Goal: Task Accomplishment & Management: Use online tool/utility

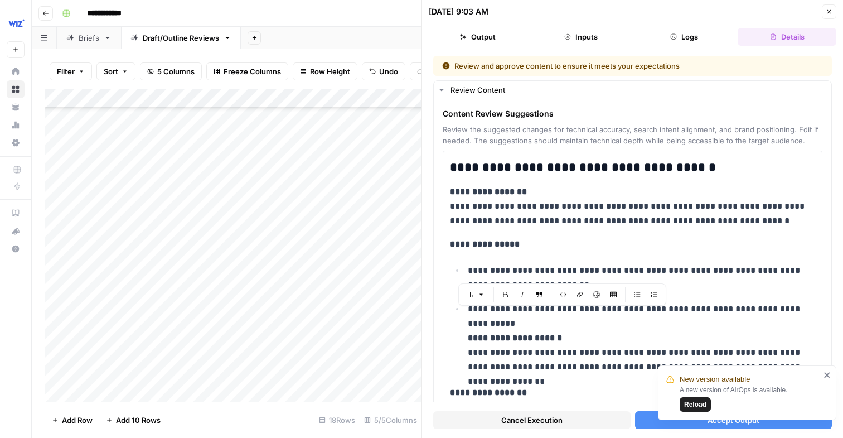
scroll to position [2571, 0]
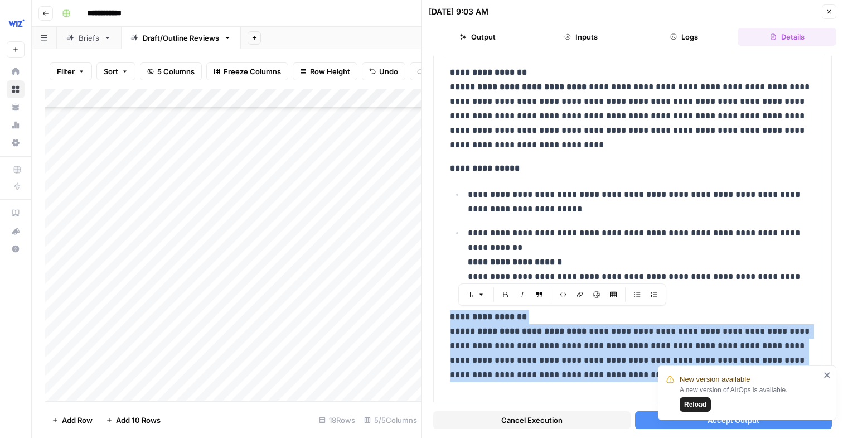
click at [829, 13] on icon "button" at bounding box center [829, 11] width 7 height 7
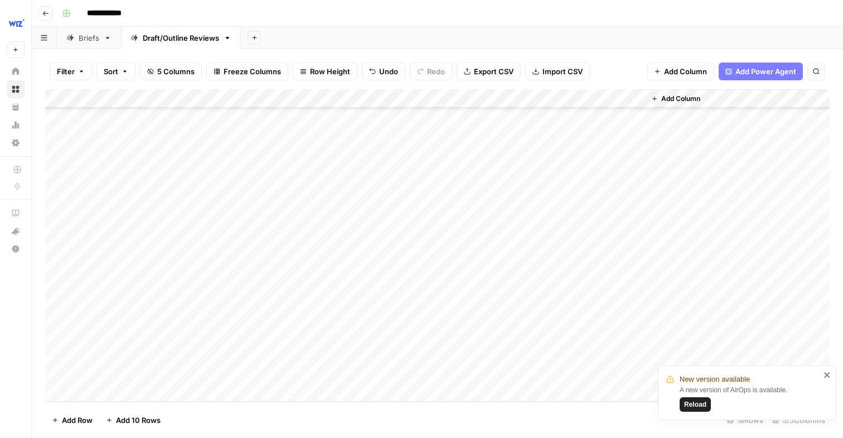
click at [89, 35] on div "Briefs" at bounding box center [89, 37] width 21 height 11
click at [441, 96] on div "Add Column" at bounding box center [437, 245] width 784 height 312
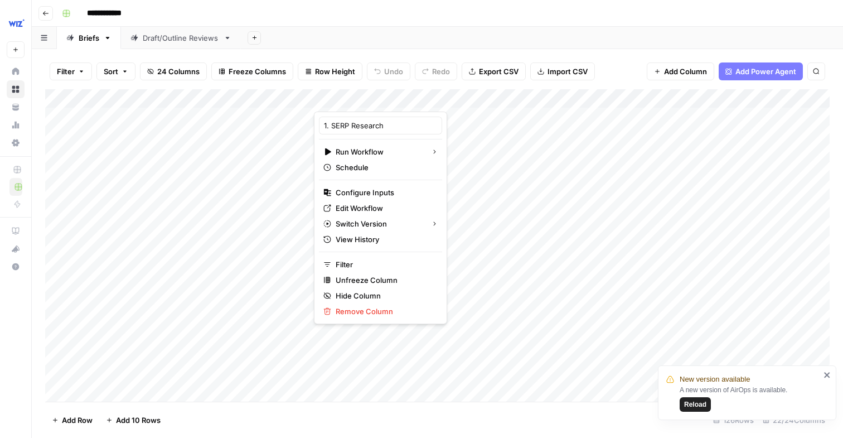
click at [434, 97] on div at bounding box center [390, 100] width 152 height 22
click at [434, 27] on div "Add Sheet" at bounding box center [542, 38] width 602 height 22
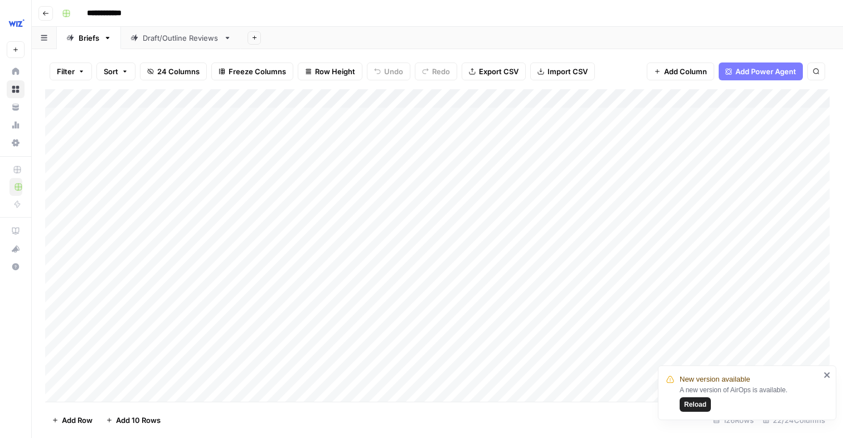
click at [418, 41] on div "Add Sheet" at bounding box center [542, 38] width 602 height 22
click at [443, 97] on div "Add Column" at bounding box center [437, 245] width 784 height 312
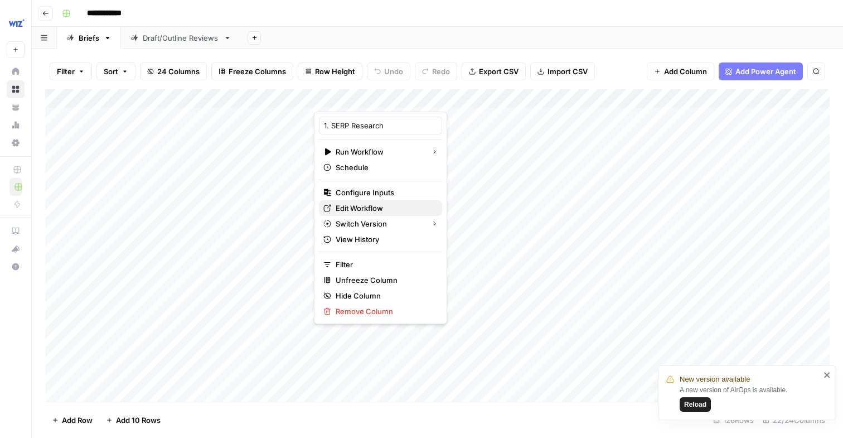
click at [368, 210] on span "Edit Workflow" at bounding box center [385, 207] width 98 height 11
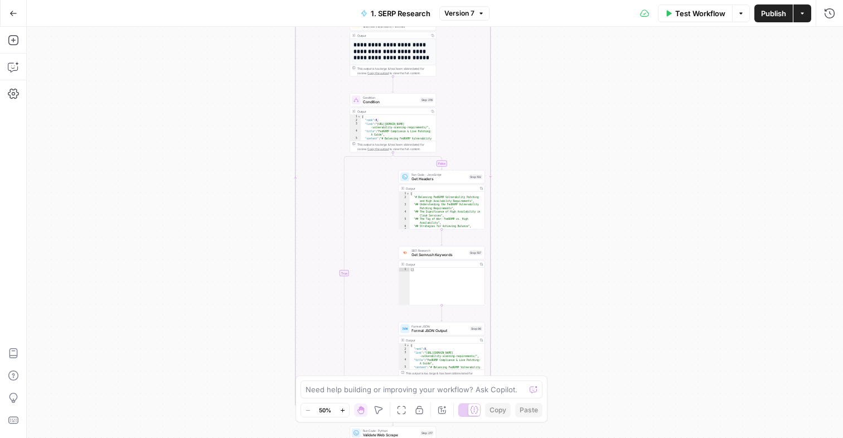
scroll to position [26, 0]
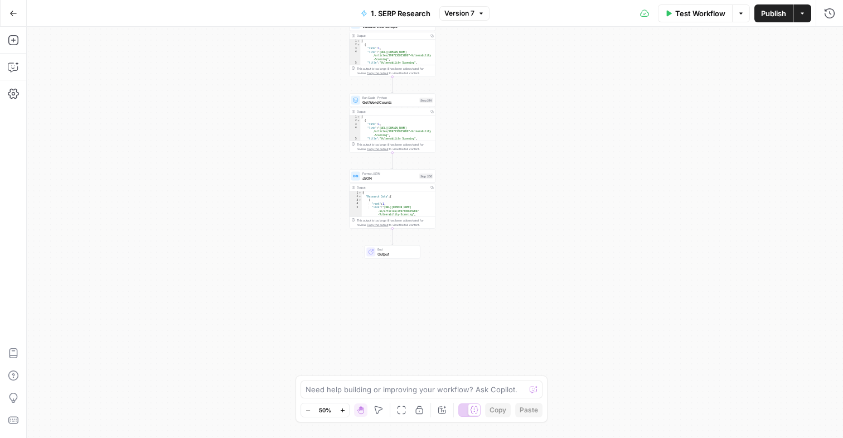
click at [13, 12] on icon "button" at bounding box center [13, 13] width 8 height 8
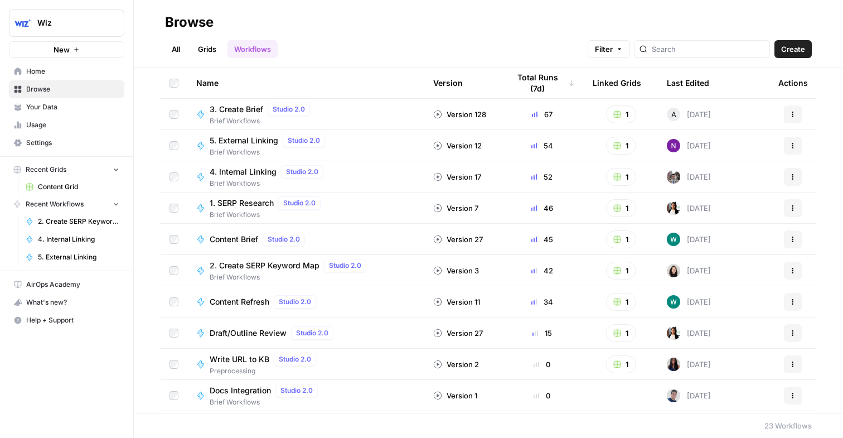
click at [65, 179] on link "Content Grid" at bounding box center [73, 187] width 104 height 18
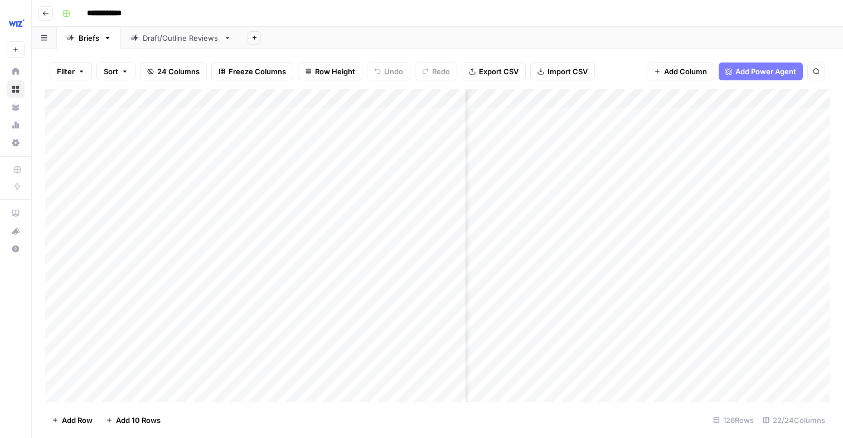
scroll to position [0, 299]
click at [607, 96] on div "Add Column" at bounding box center [437, 245] width 784 height 312
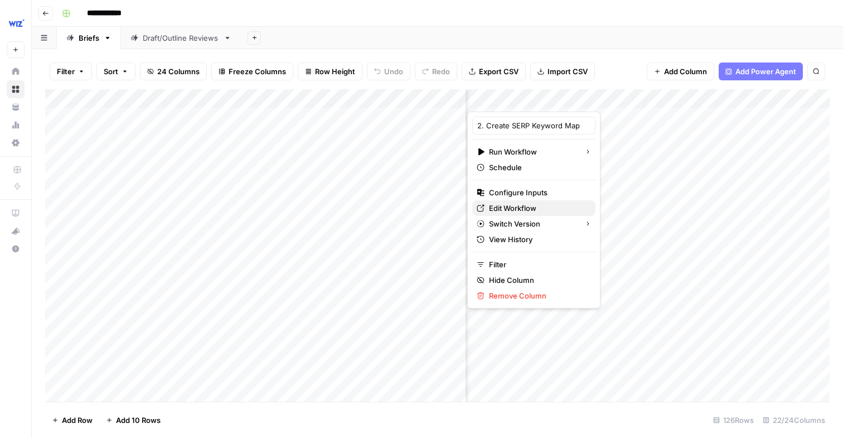
click at [526, 206] on span "Edit Workflow" at bounding box center [538, 207] width 98 height 11
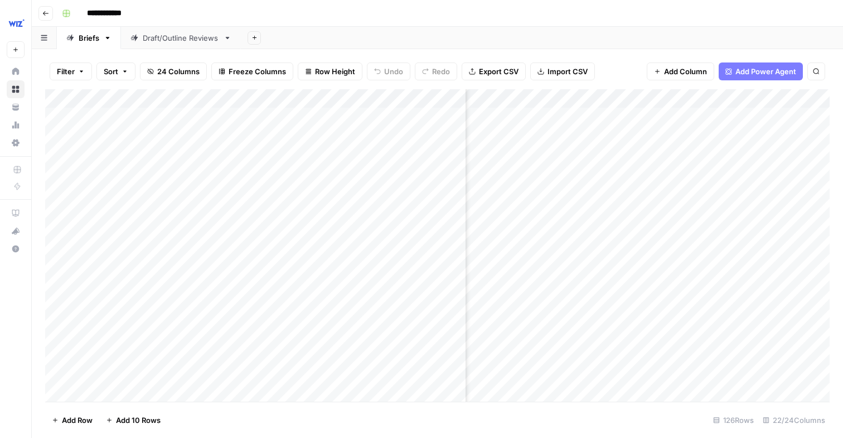
scroll to position [0, 502]
click at [758, 98] on div "Add Column" at bounding box center [437, 245] width 784 height 312
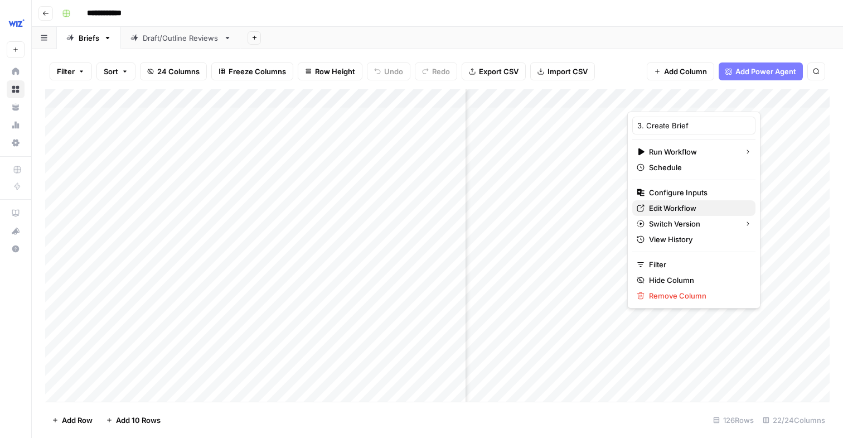
click at [667, 202] on span "Edit Workflow" at bounding box center [698, 207] width 98 height 11
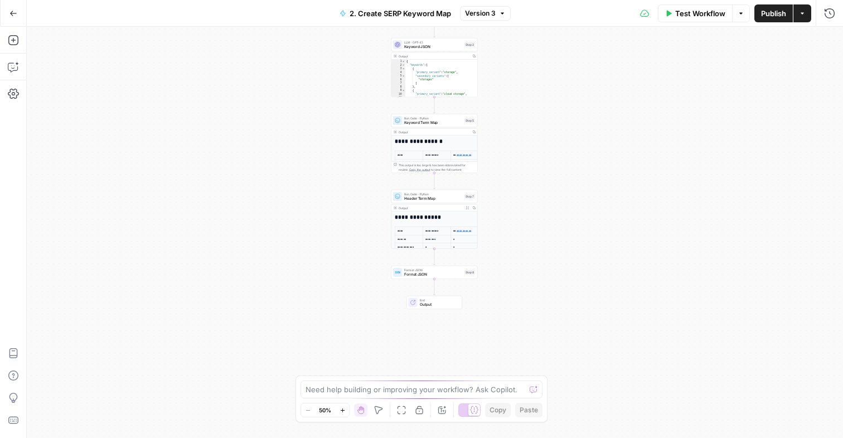
click at [12, 14] on icon "button" at bounding box center [13, 13] width 8 height 8
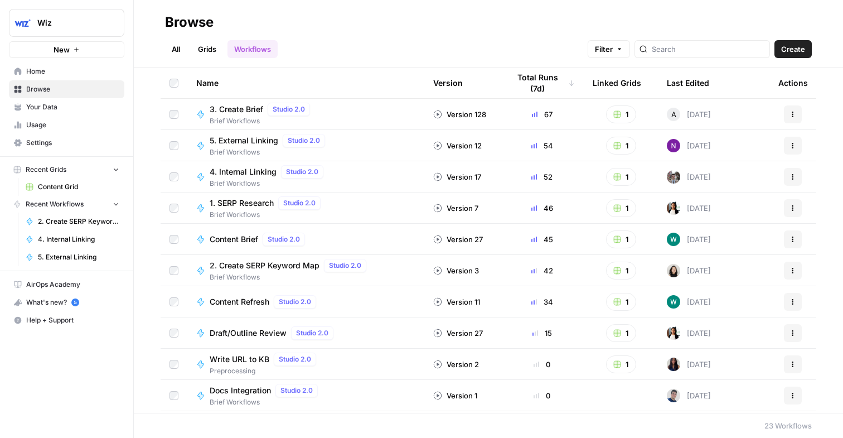
click at [63, 179] on link "Content Grid" at bounding box center [73, 187] width 104 height 18
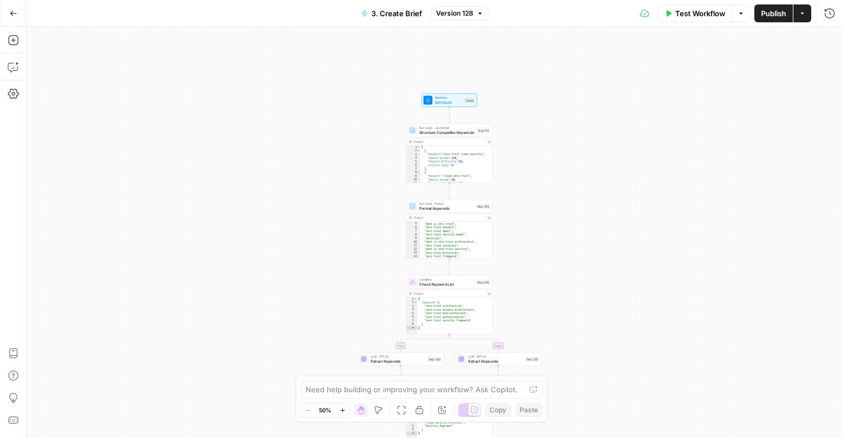
scroll to position [45, 0]
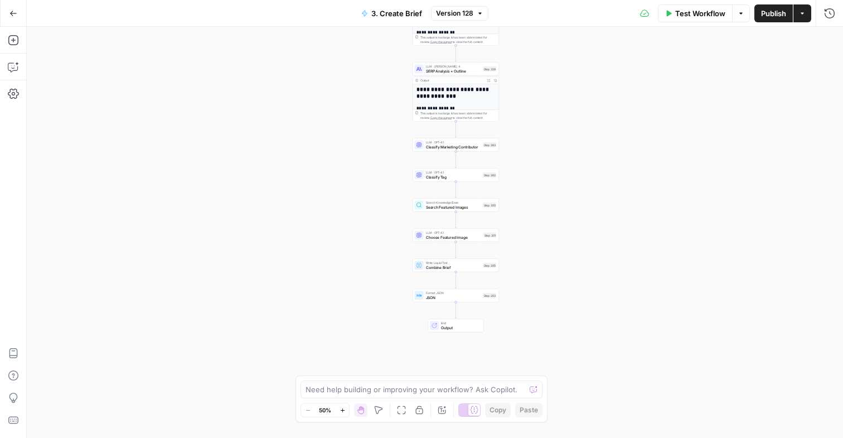
click at [12, 9] on icon "button" at bounding box center [13, 13] width 8 height 8
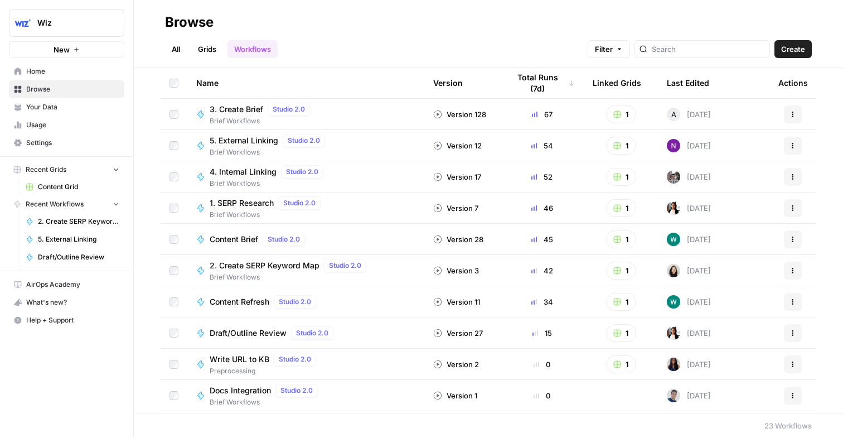
click at [55, 190] on span "Content Grid" at bounding box center [78, 187] width 81 height 10
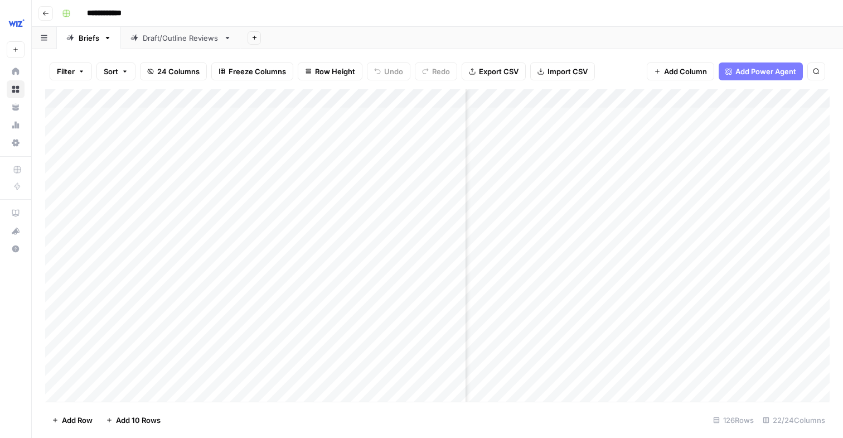
scroll to position [0, 1151]
click at [758, 94] on div "Add Column" at bounding box center [437, 245] width 784 height 312
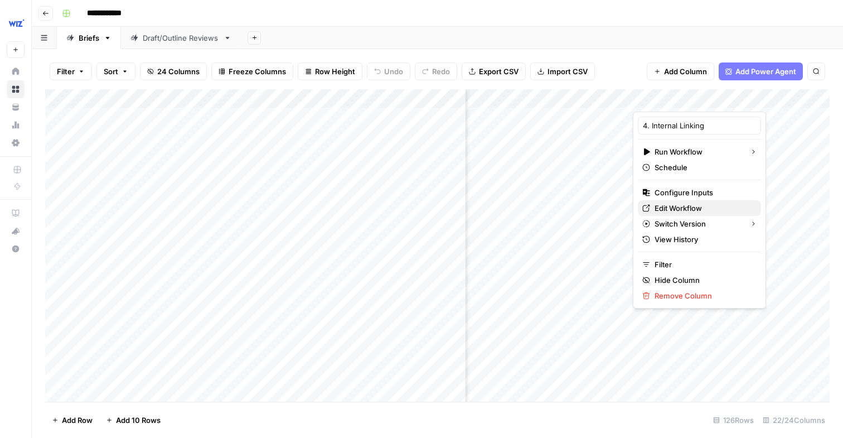
click at [660, 206] on span "Edit Workflow" at bounding box center [703, 207] width 98 height 11
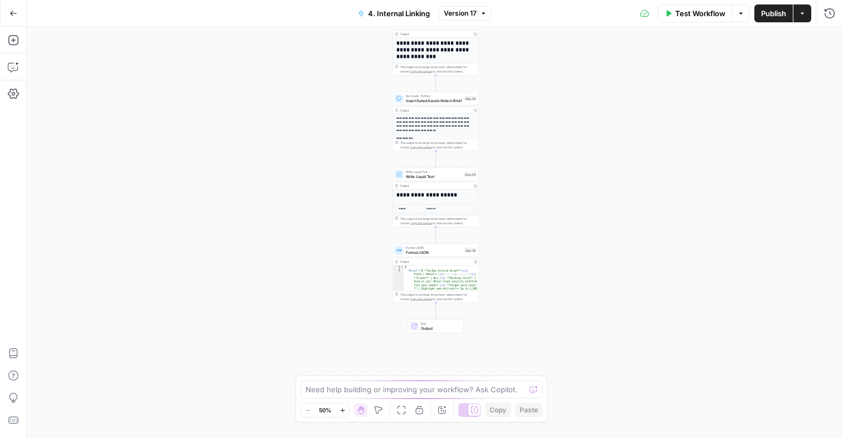
click at [14, 17] on button "Go Back" at bounding box center [13, 13] width 20 height 20
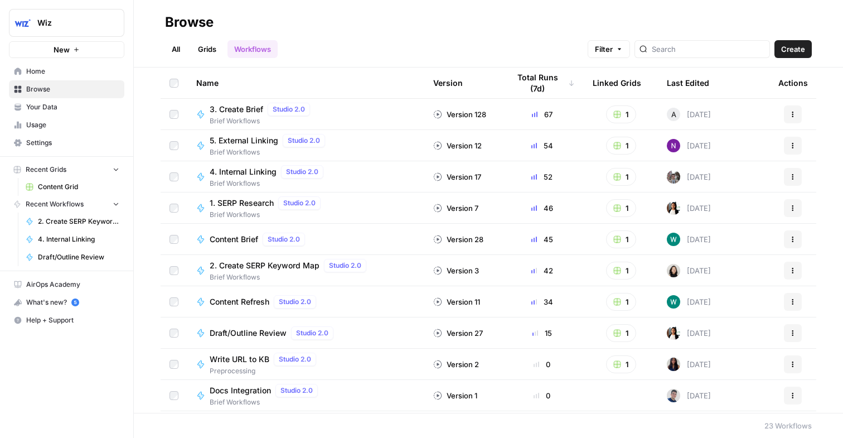
click at [49, 185] on span "Content Grid" at bounding box center [78, 187] width 81 height 10
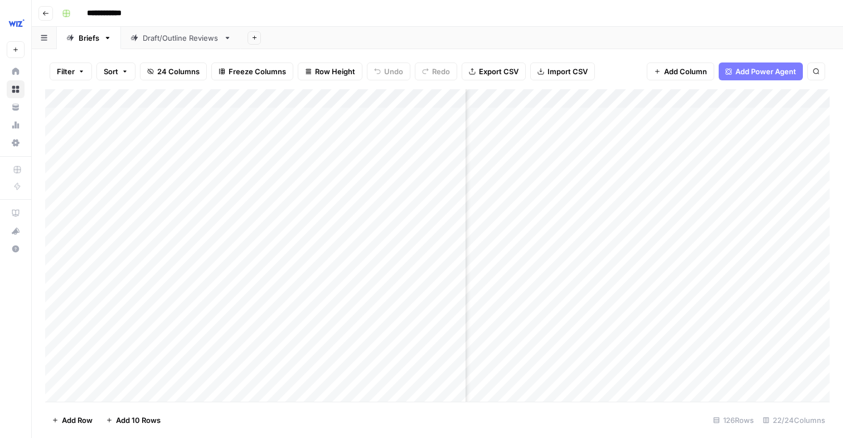
scroll to position [0, 1548]
click at [685, 100] on div "Add Column" at bounding box center [437, 245] width 784 height 312
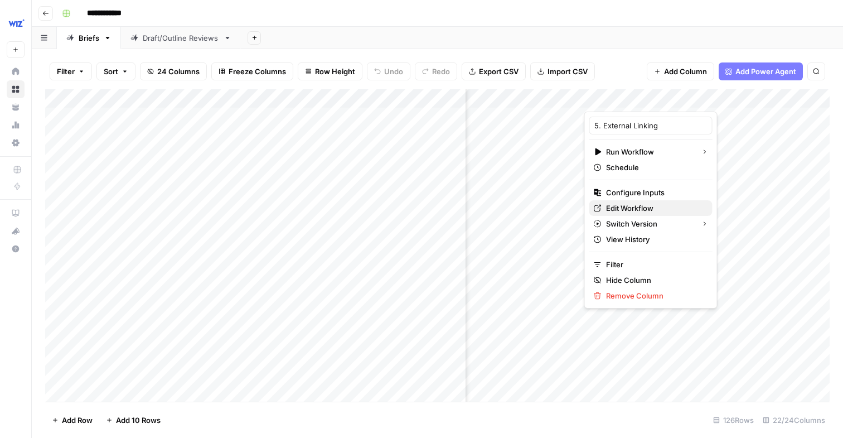
click at [619, 207] on span "Edit Workflow" at bounding box center [655, 207] width 98 height 11
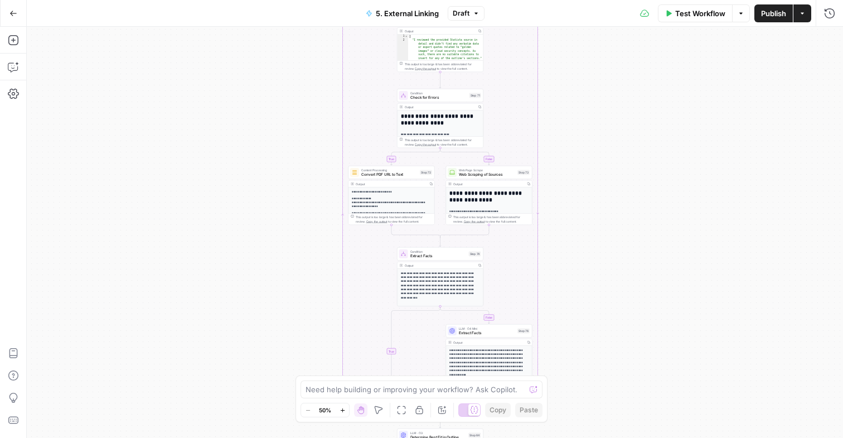
click at [598, 307] on div "true false true false true false Workflow Set Inputs Inputs Condition Check if …" at bounding box center [435, 232] width 816 height 411
